Goal: Task Accomplishment & Management: Use online tool/utility

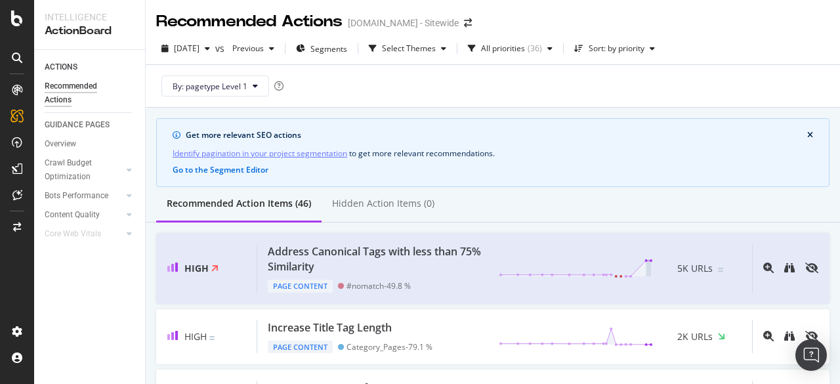
drag, startPoint x: 59, startPoint y: 311, endPoint x: 71, endPoint y: 307, distance: 12.5
click at [67, 308] on div "ACTIONS Recommended Actions GUIDANCE PAGES Overview Crawl Budget Optimization L…" at bounding box center [89, 217] width 111 height 334
